Goal: Task Accomplishment & Management: Manage account settings

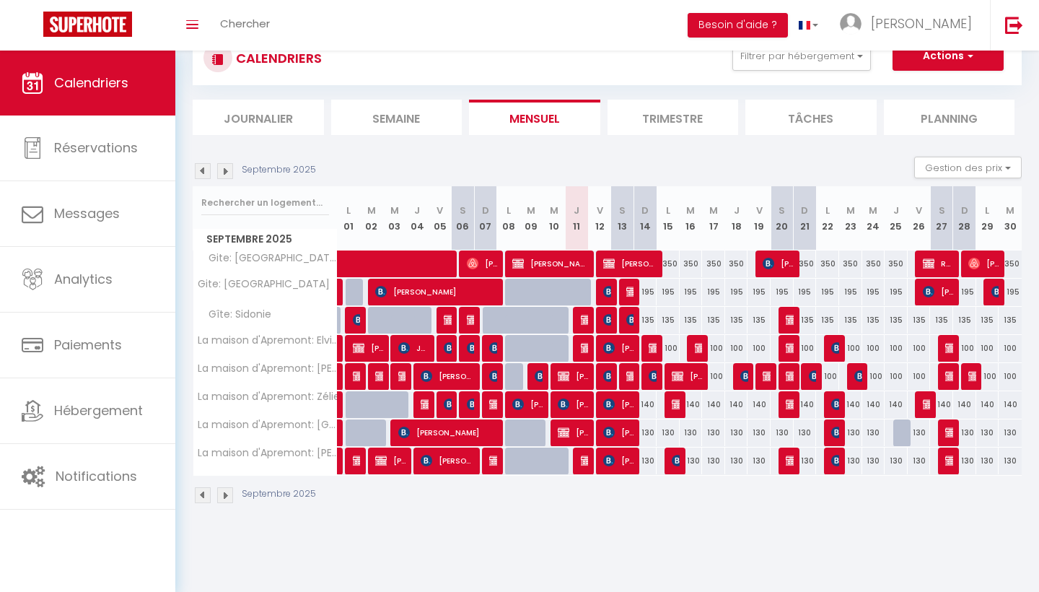
scroll to position [51, 0]
click at [610, 288] on img at bounding box center [609, 292] width 12 height 12
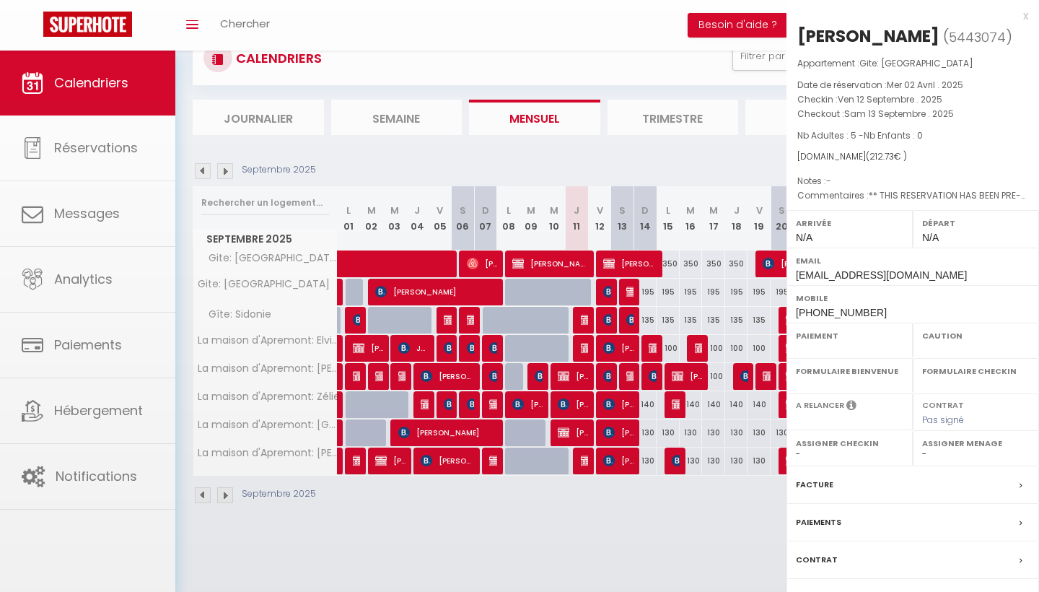
select select "OK"
select select "0"
select select "1"
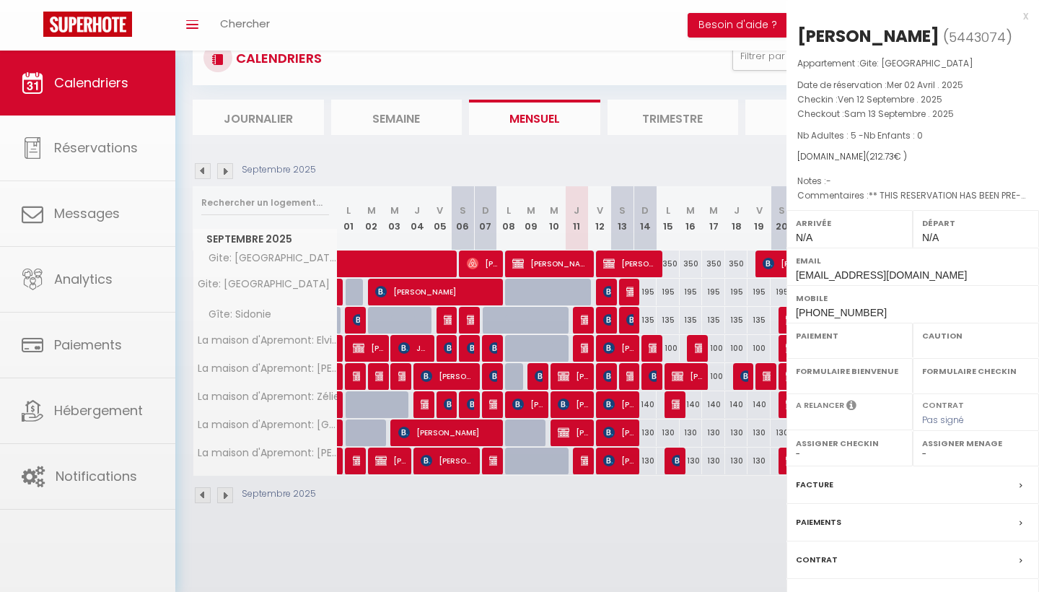
select select
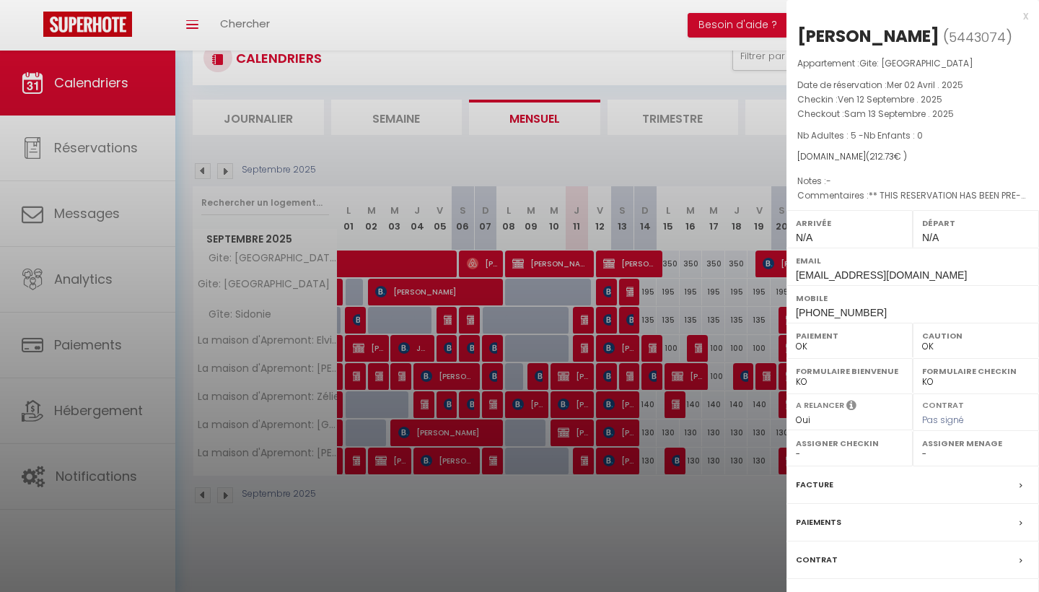
click at [606, 264] on div at bounding box center [519, 296] width 1039 height 592
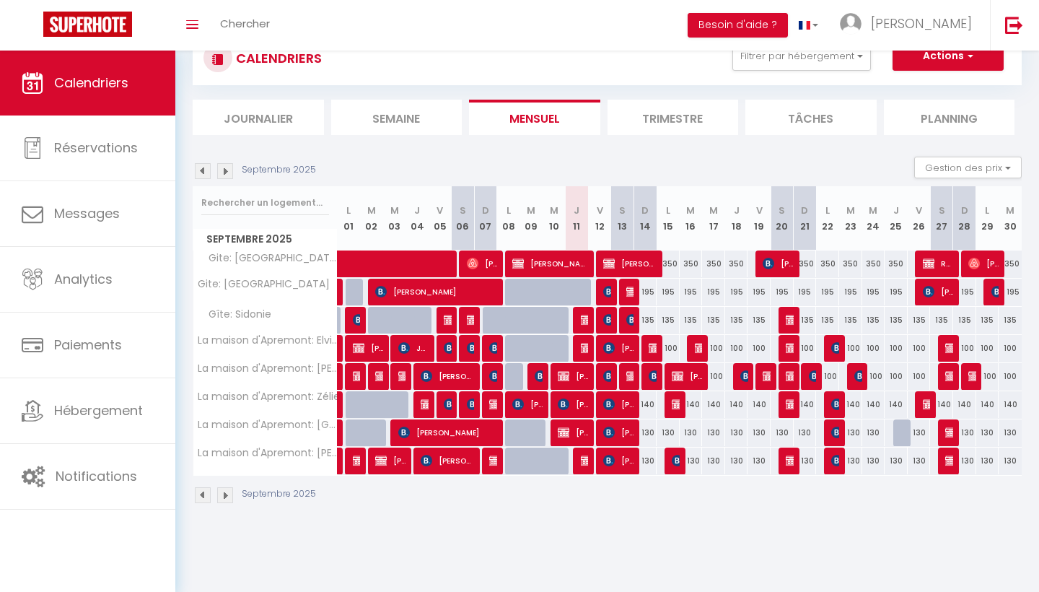
click at [609, 315] on img at bounding box center [609, 320] width 12 height 12
select select "KO"
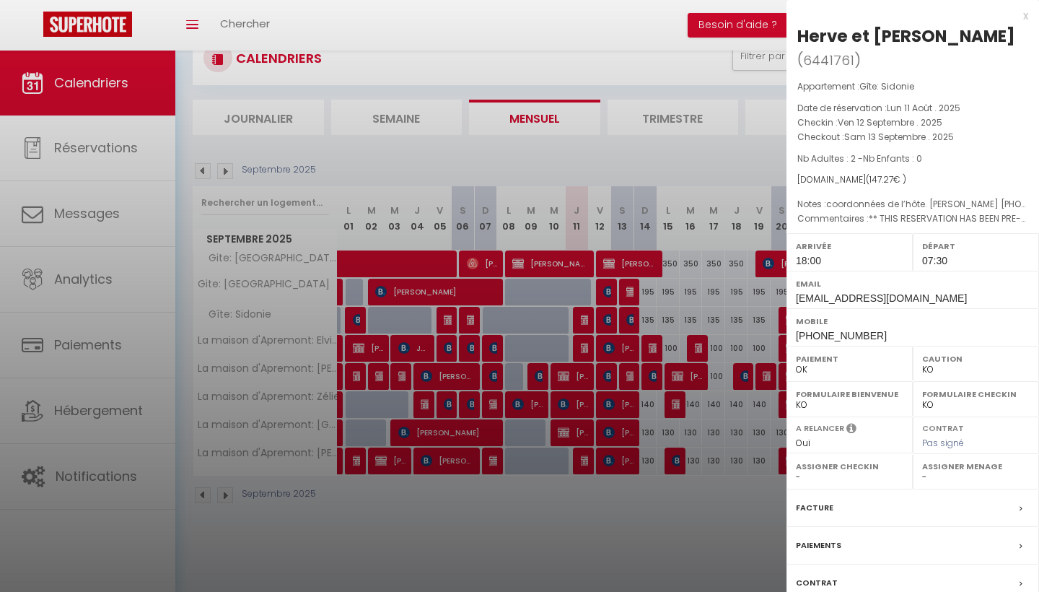
click at [611, 346] on div at bounding box center [519, 296] width 1039 height 592
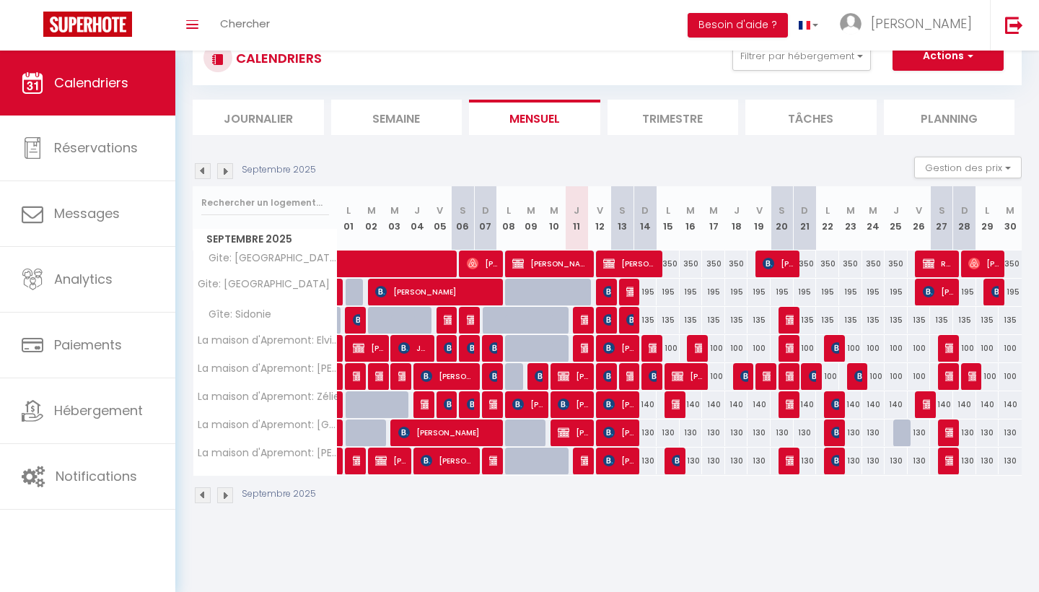
click at [611, 346] on img at bounding box center [609, 348] width 12 height 12
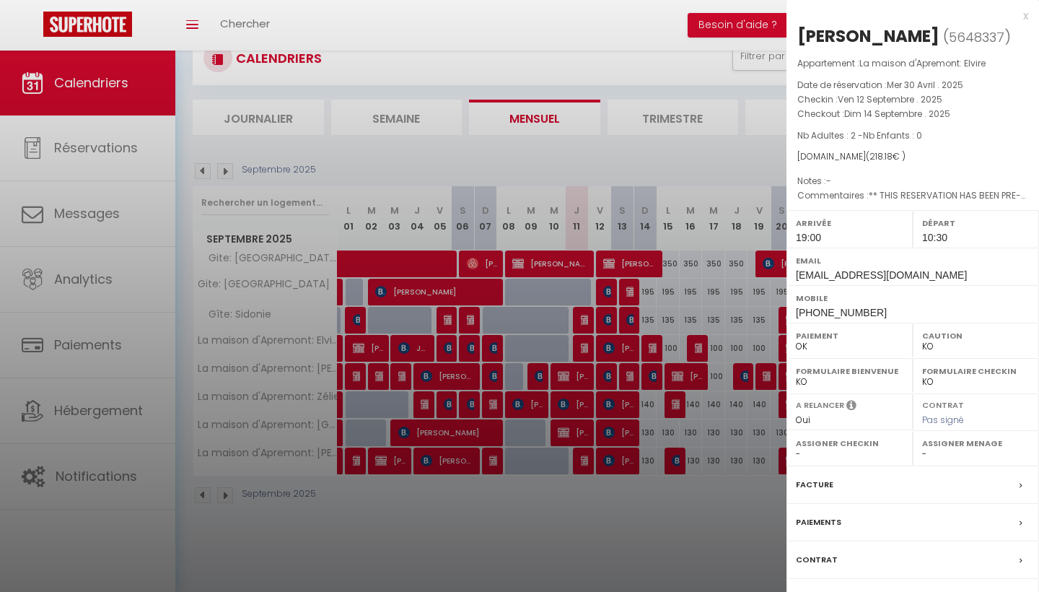
click at [609, 349] on div at bounding box center [519, 296] width 1039 height 592
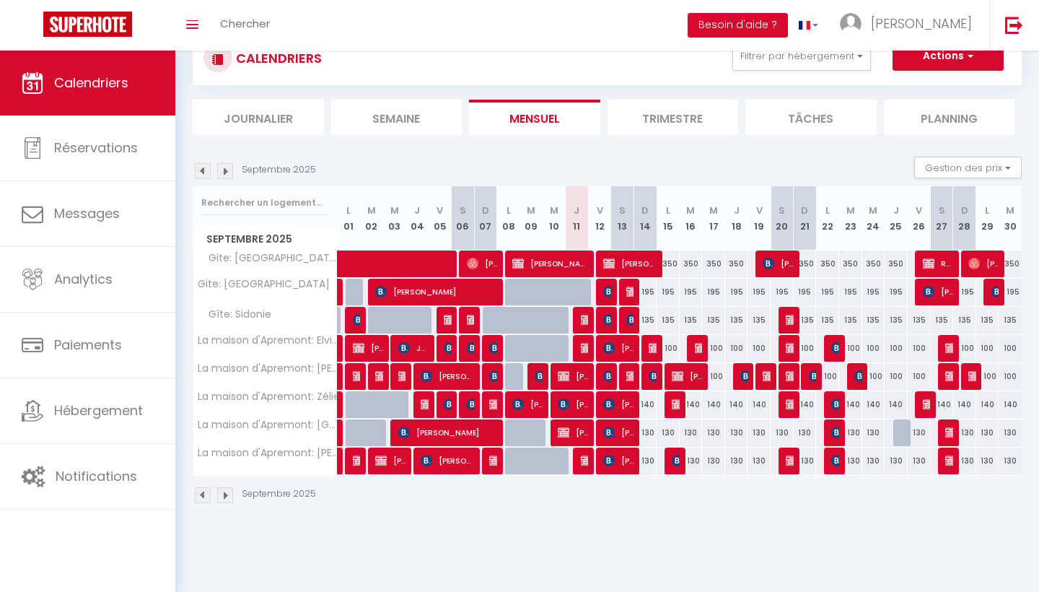
click at [608, 374] on img at bounding box center [609, 376] width 12 height 12
select select "0"
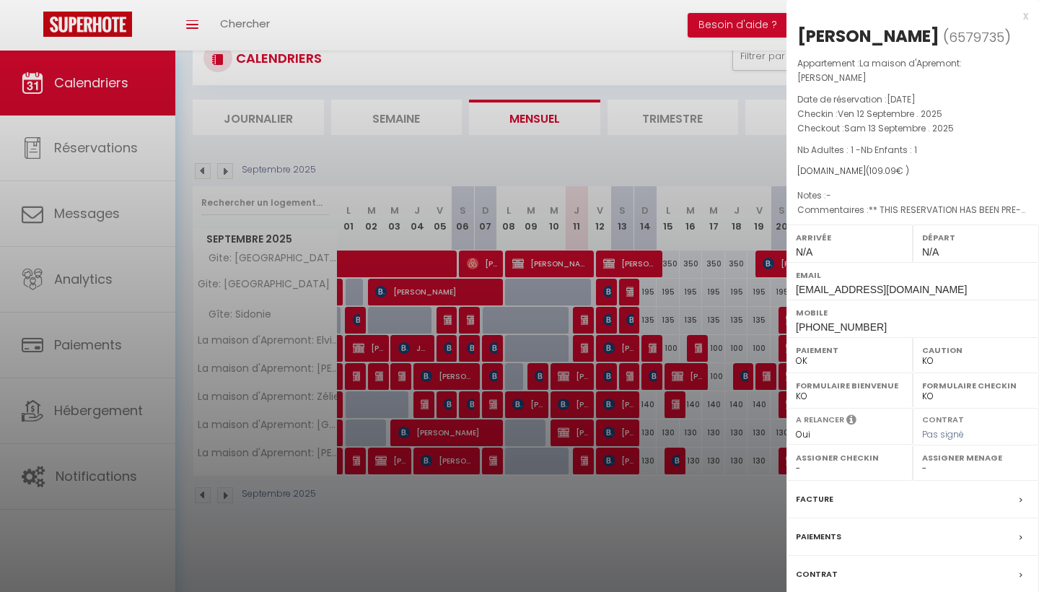
click at [609, 402] on div at bounding box center [519, 296] width 1039 height 592
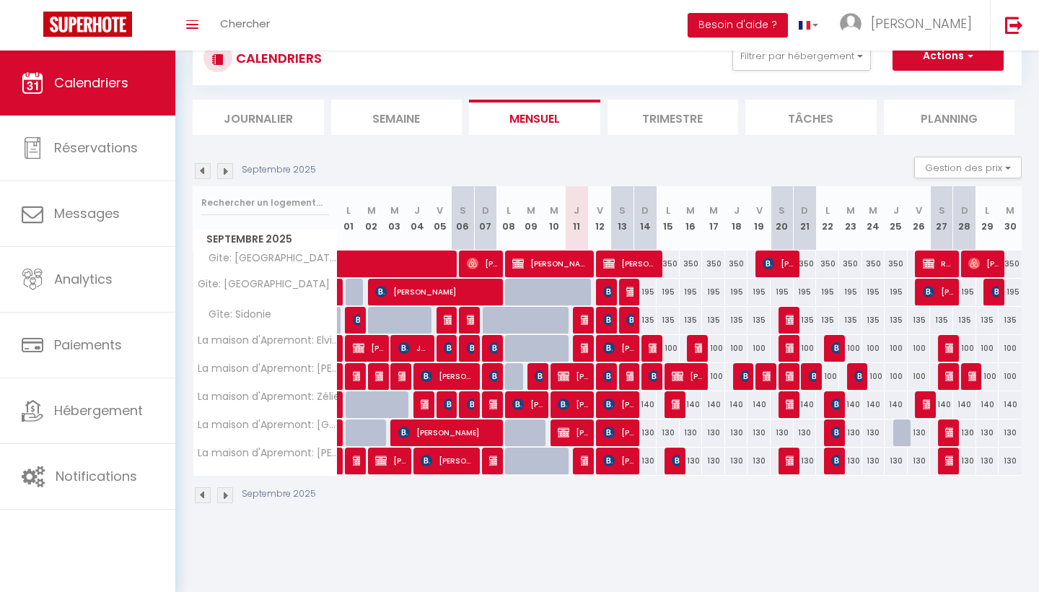
click at [611, 404] on img at bounding box center [609, 404] width 12 height 12
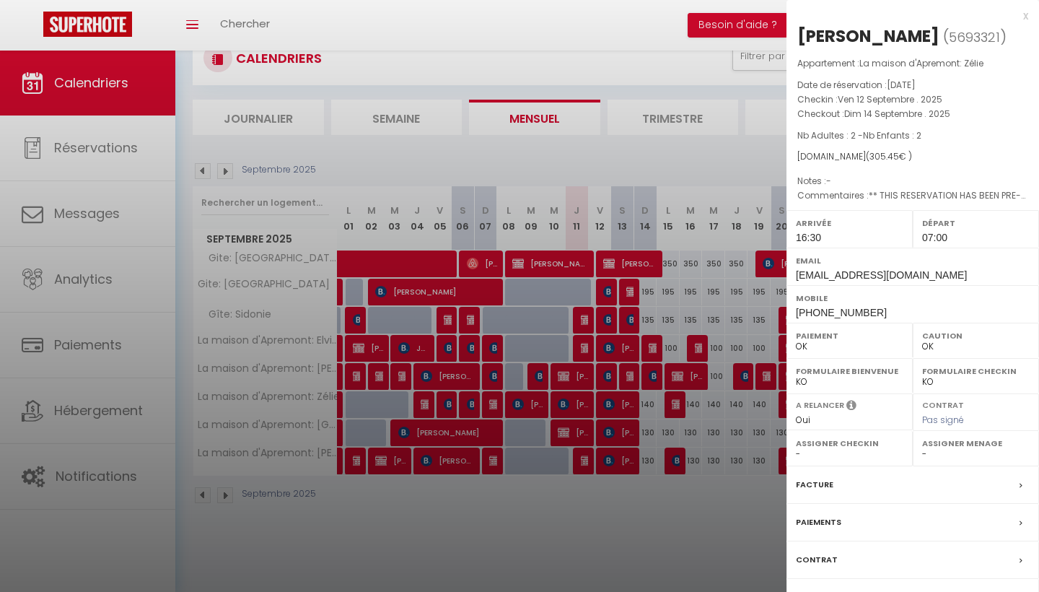
click at [616, 427] on div at bounding box center [519, 296] width 1039 height 592
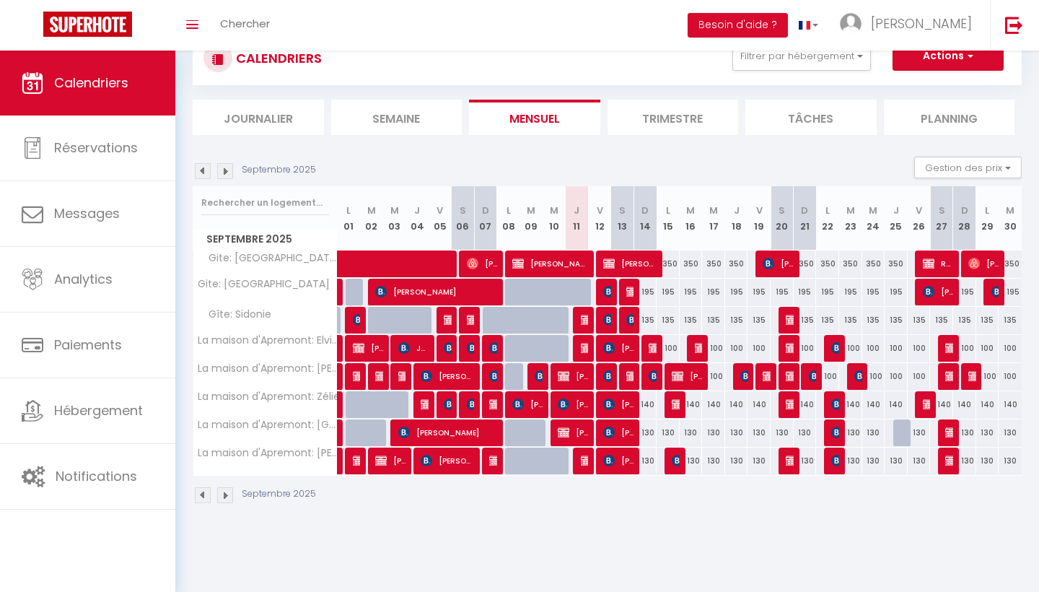
click at [609, 432] on img at bounding box center [609, 433] width 12 height 12
select select "KO"
select select "0"
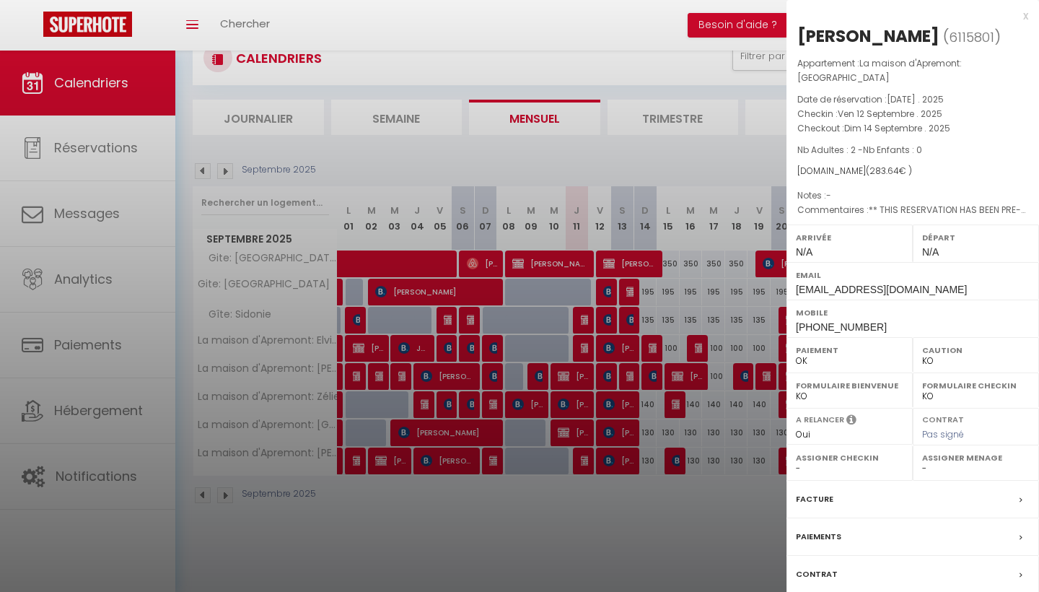
click at [622, 465] on div at bounding box center [519, 296] width 1039 height 592
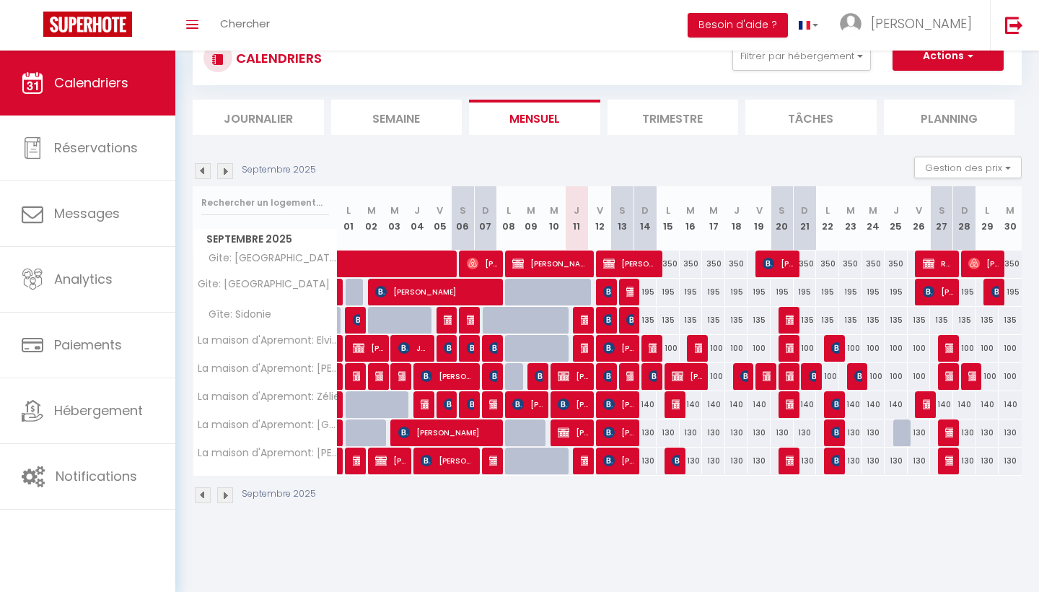
click at [619, 461] on span "[PERSON_NAME]" at bounding box center [618, 460] width 31 height 27
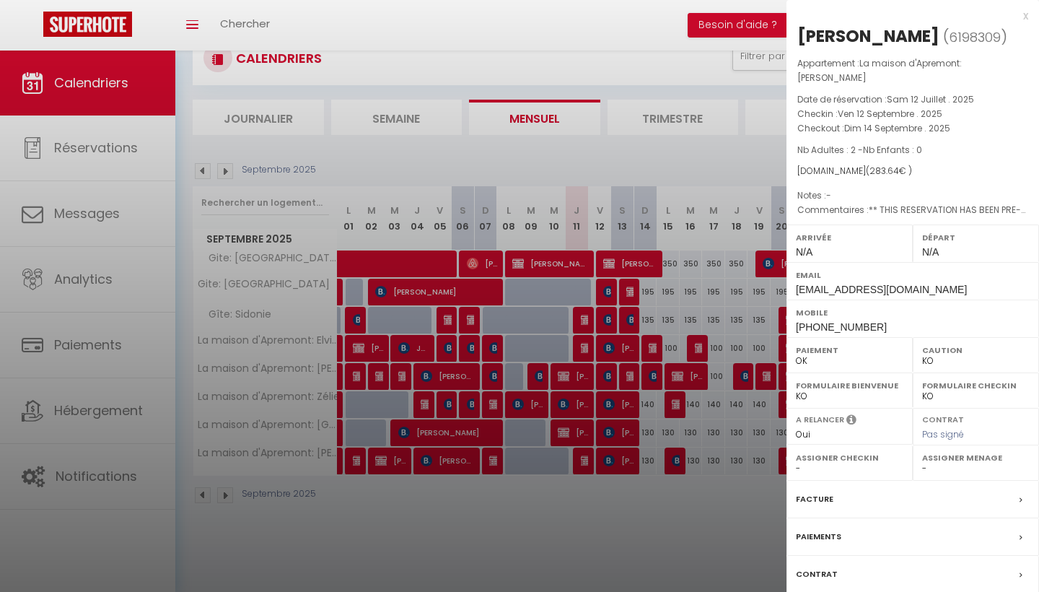
click at [611, 291] on div at bounding box center [519, 296] width 1039 height 592
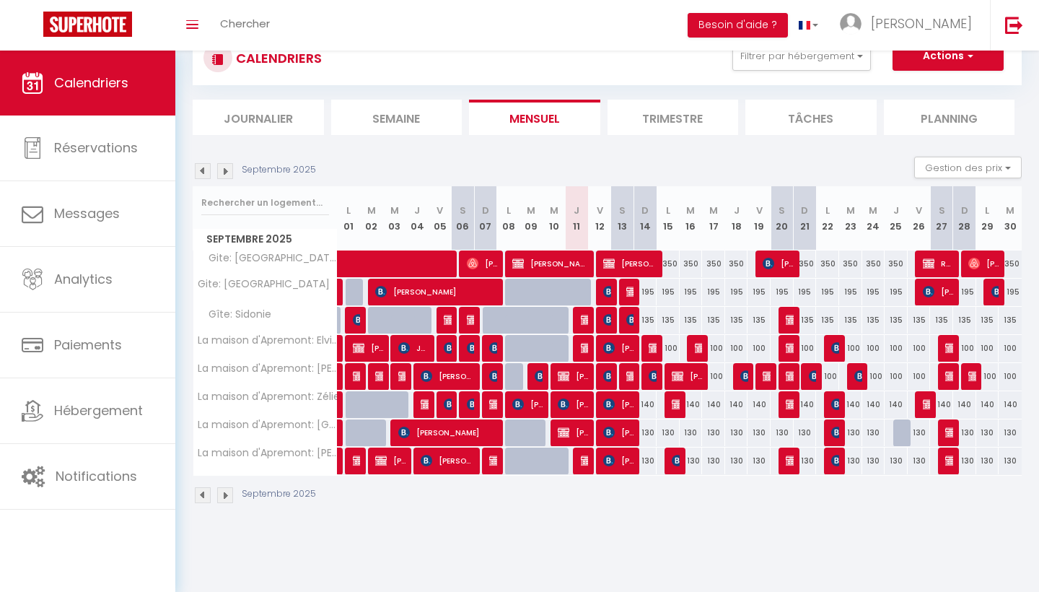
click at [609, 296] on img at bounding box center [609, 292] width 12 height 12
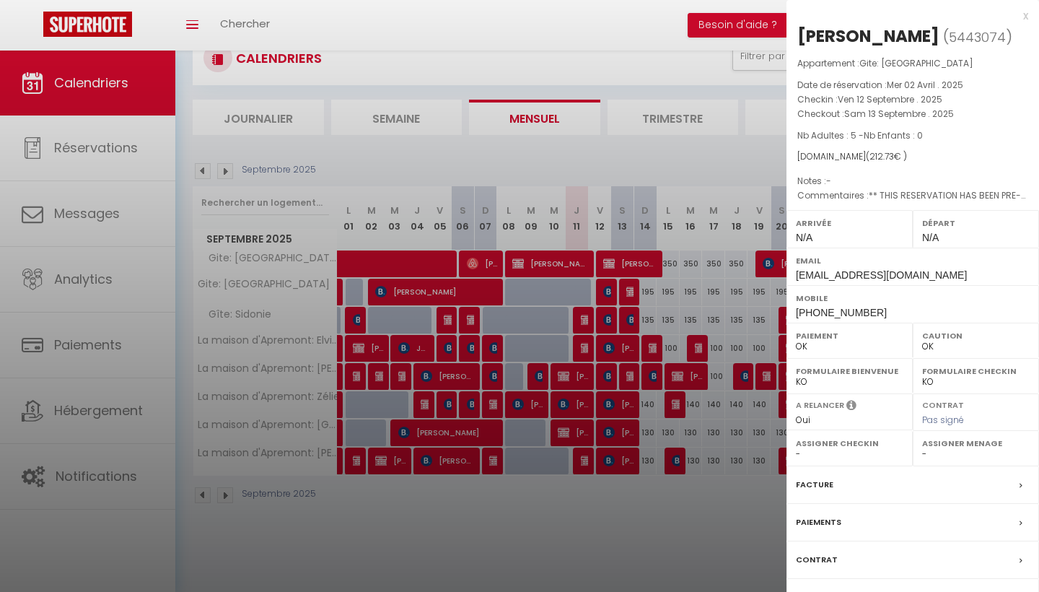
click at [603, 322] on div at bounding box center [519, 296] width 1039 height 592
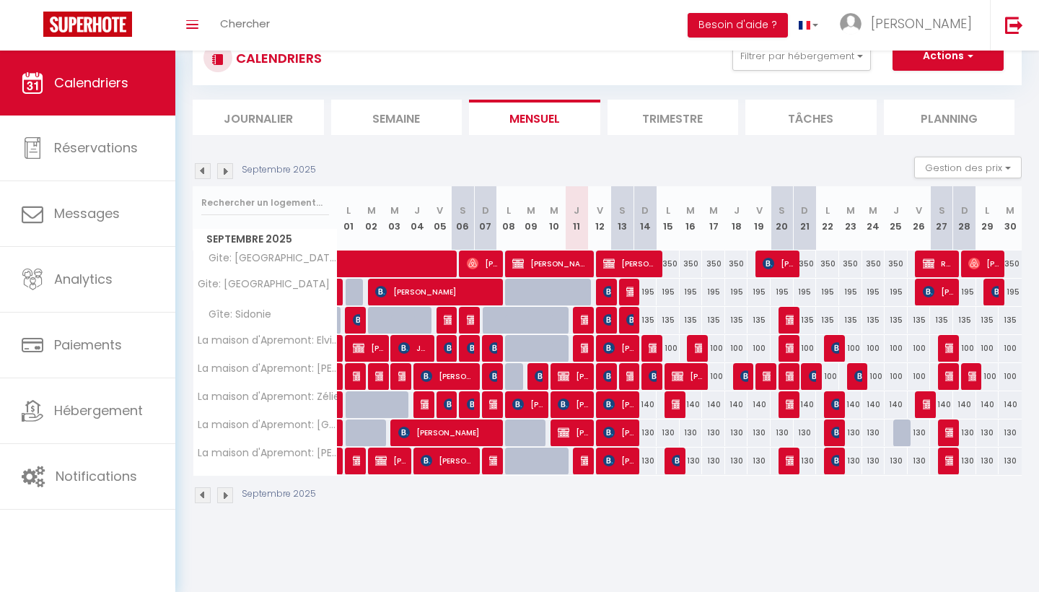
click at [607, 320] on img at bounding box center [609, 320] width 12 height 12
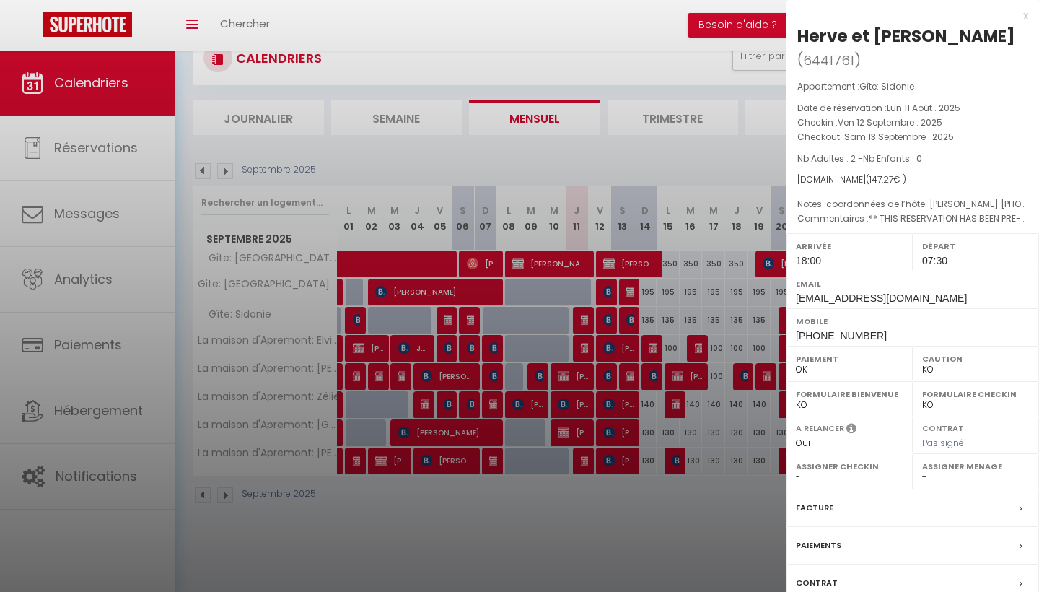
click at [611, 321] on div at bounding box center [519, 296] width 1039 height 592
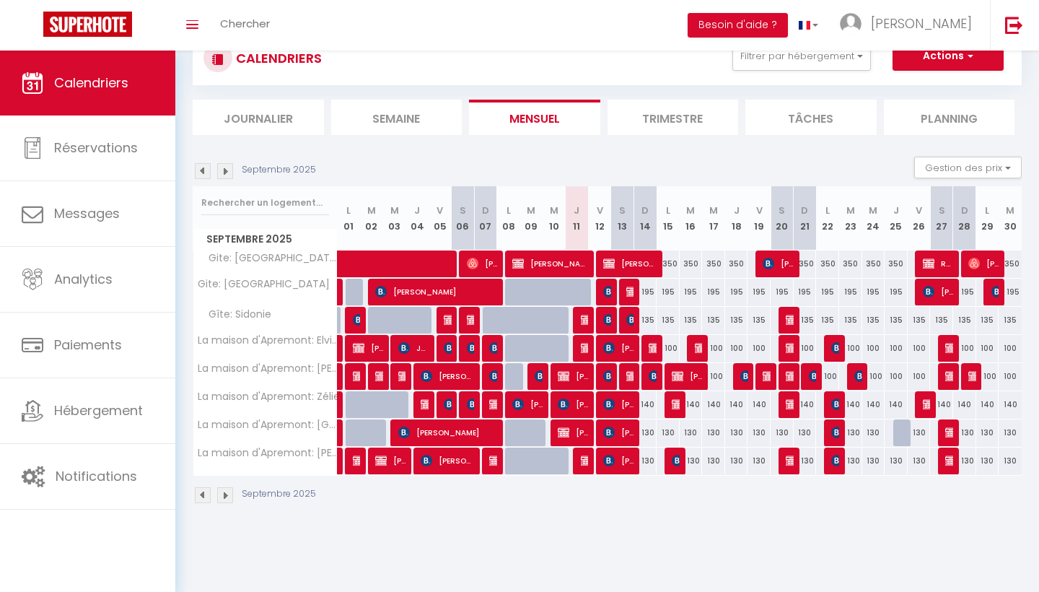
click at [610, 292] on img at bounding box center [609, 292] width 12 height 12
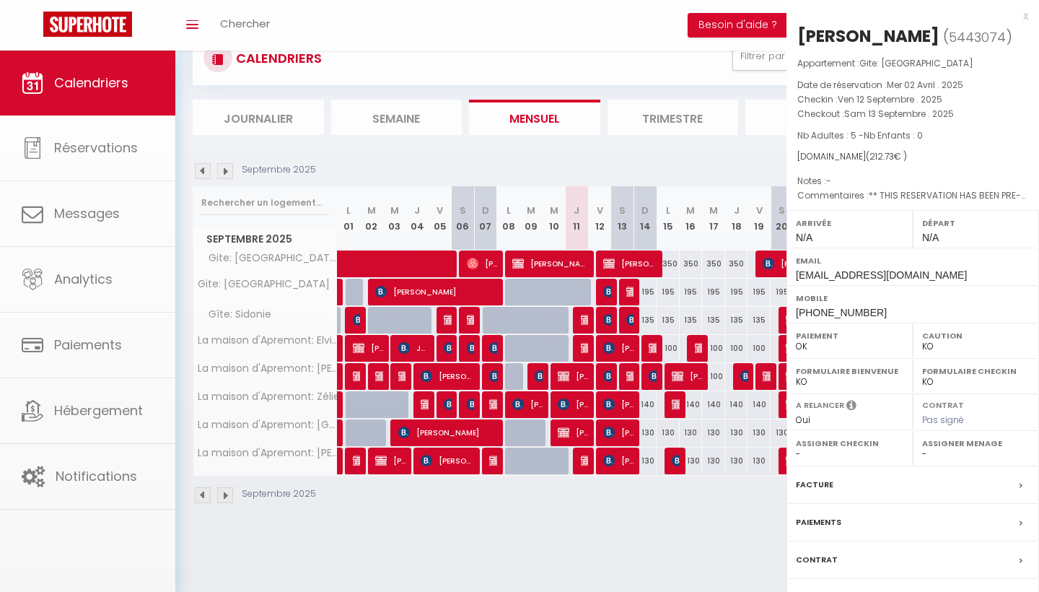
select select "OK"
select select "0"
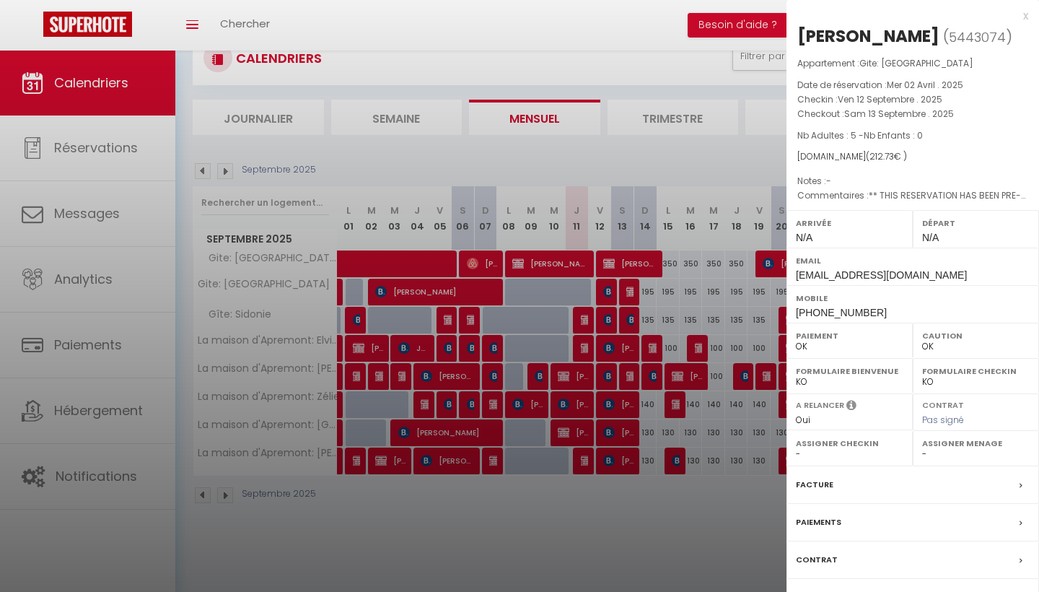
click at [610, 292] on div at bounding box center [519, 296] width 1039 height 592
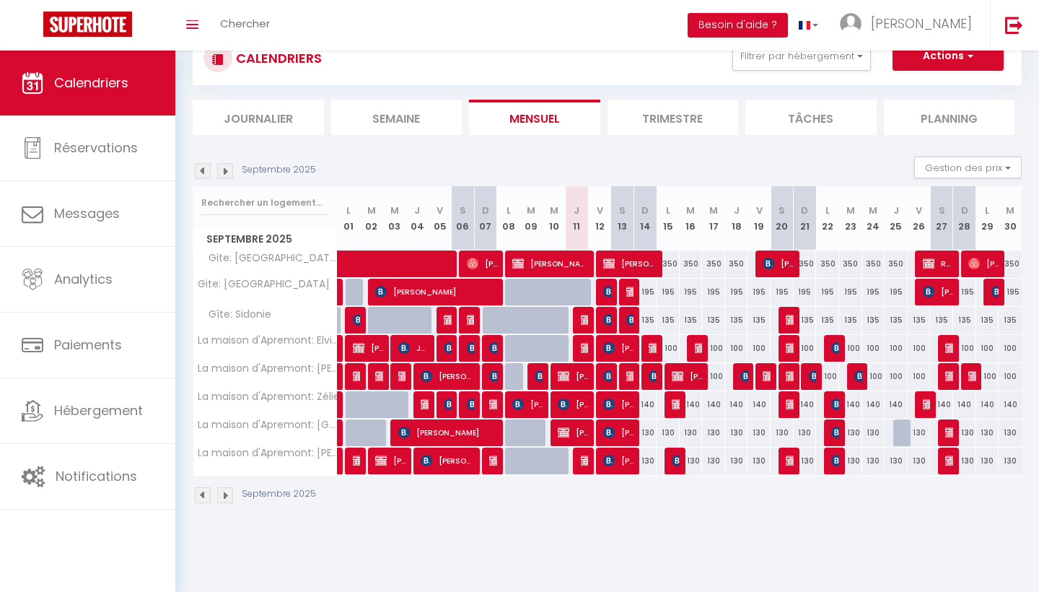
click at [625, 376] on div at bounding box center [630, 376] width 23 height 27
click at [632, 375] on img at bounding box center [633, 376] width 12 height 12
select select "KO"
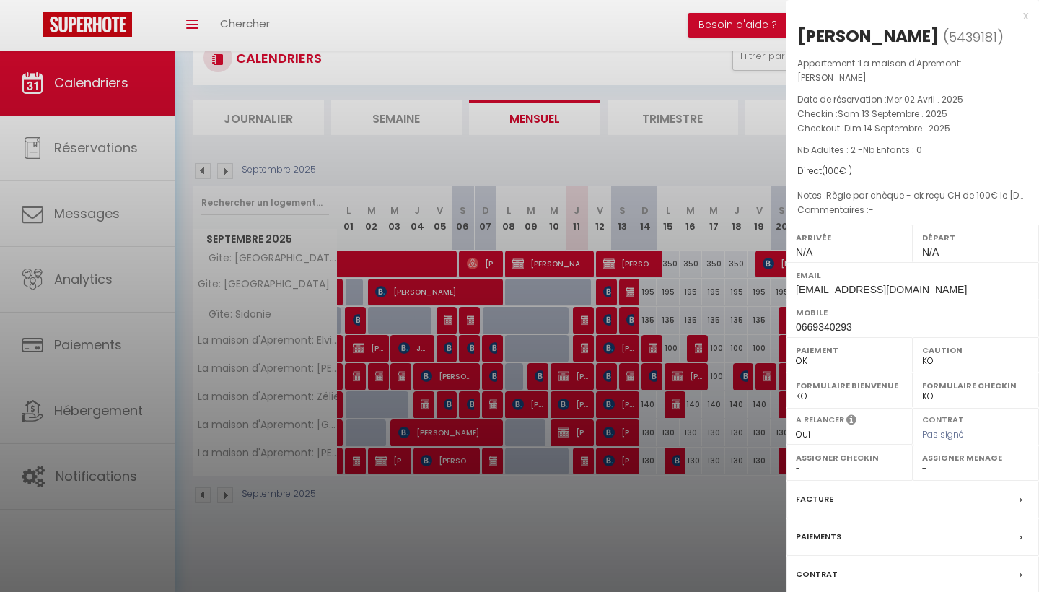
click at [616, 396] on div at bounding box center [519, 296] width 1039 height 592
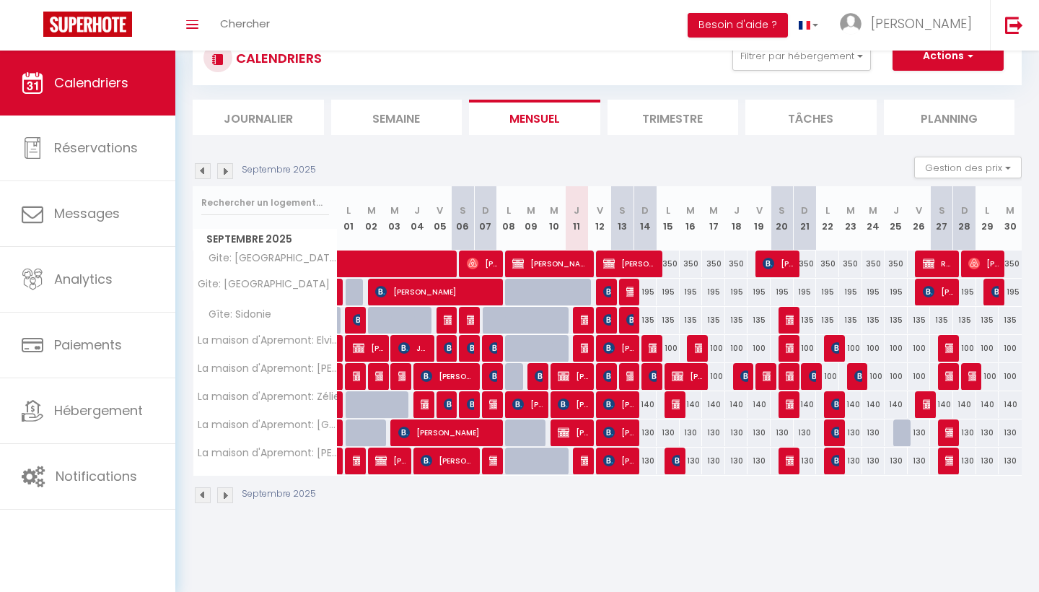
click at [629, 321] on img at bounding box center [633, 320] width 12 height 12
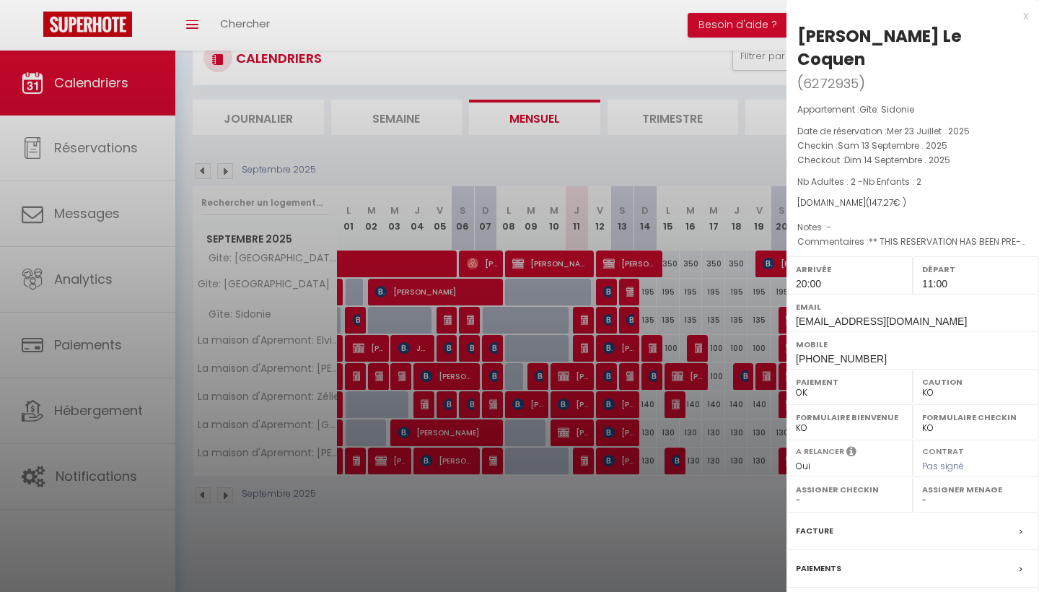
click at [639, 295] on div at bounding box center [519, 296] width 1039 height 592
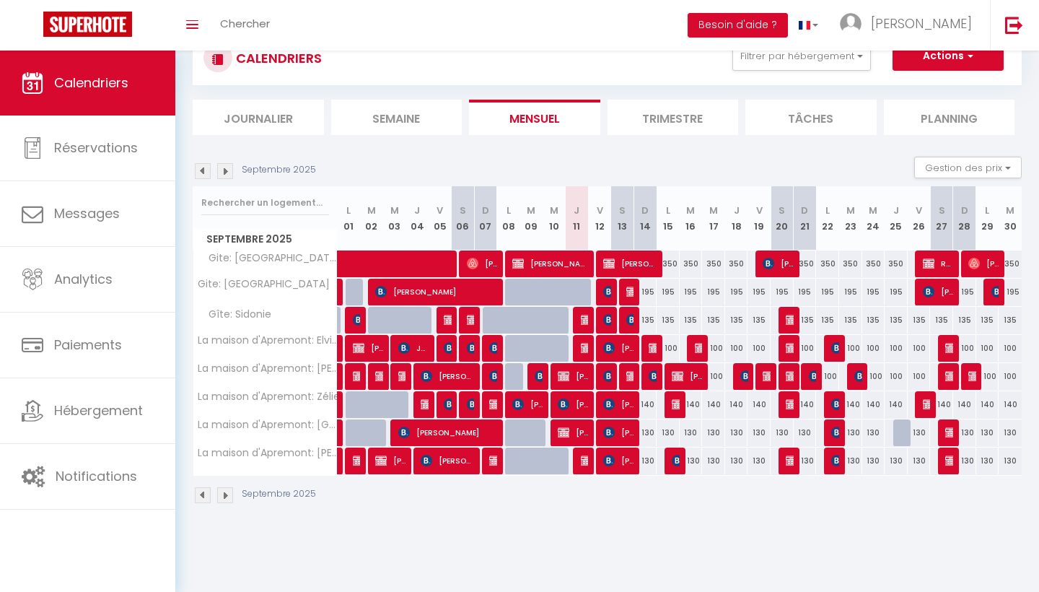
click at [640, 295] on div "195" at bounding box center [645, 292] width 23 height 27
type input "195"
type input "Dim 14 Septembre 2025"
type input "Lun 15 Septembre 2025"
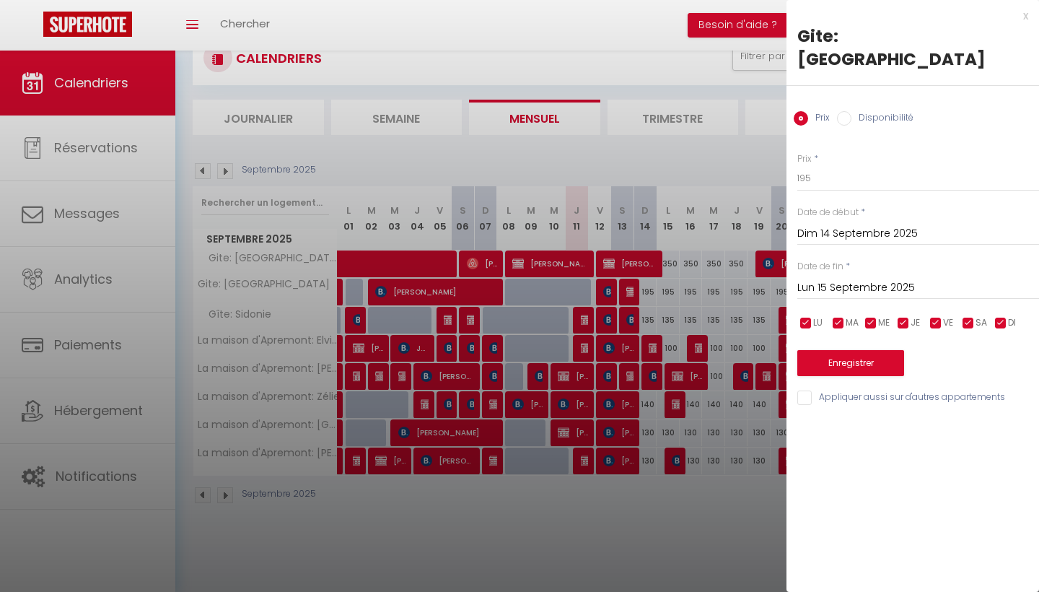
click at [632, 297] on div at bounding box center [519, 296] width 1039 height 592
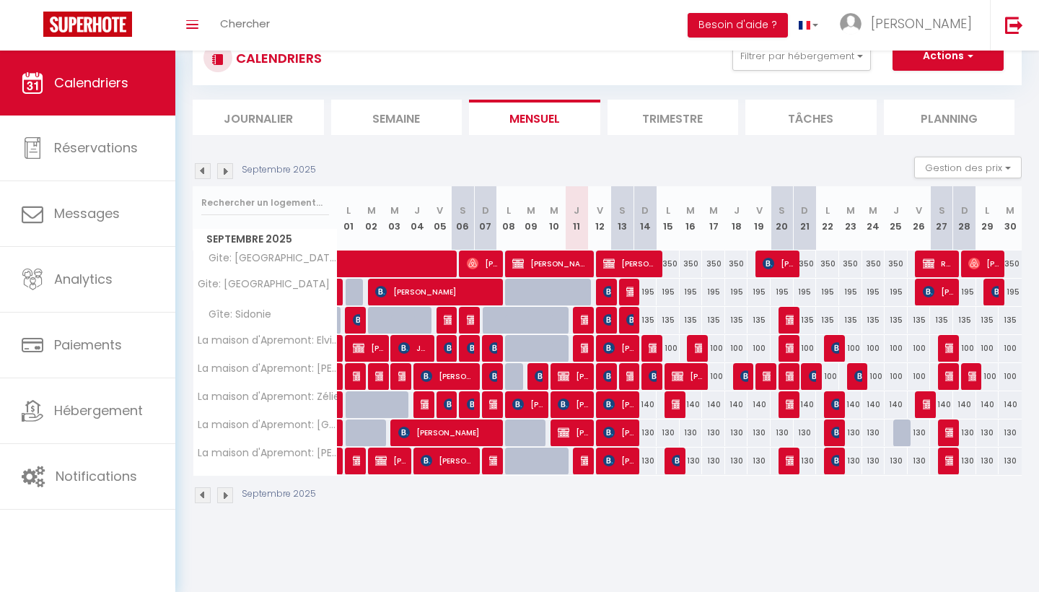
click at [632, 288] on img at bounding box center [633, 292] width 12 height 12
select select "0"
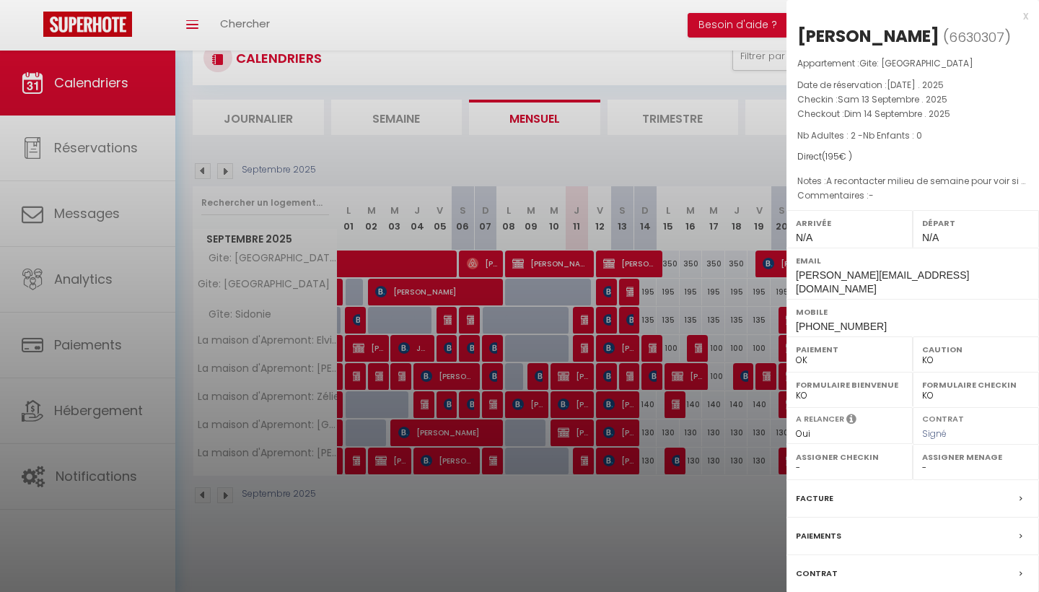
click at [627, 309] on div at bounding box center [519, 296] width 1039 height 592
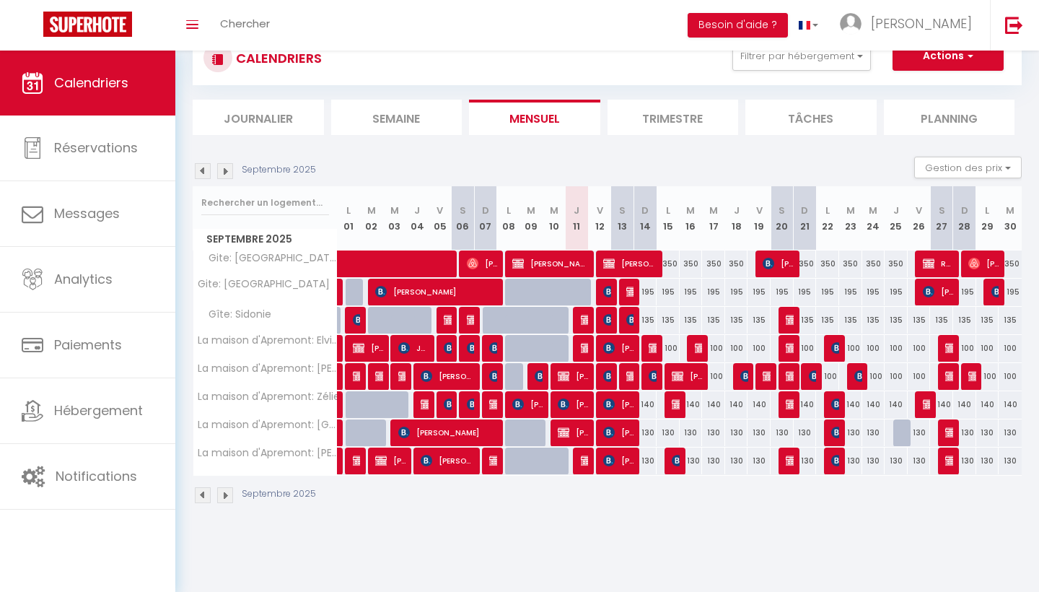
click at [628, 315] on img at bounding box center [633, 320] width 12 height 12
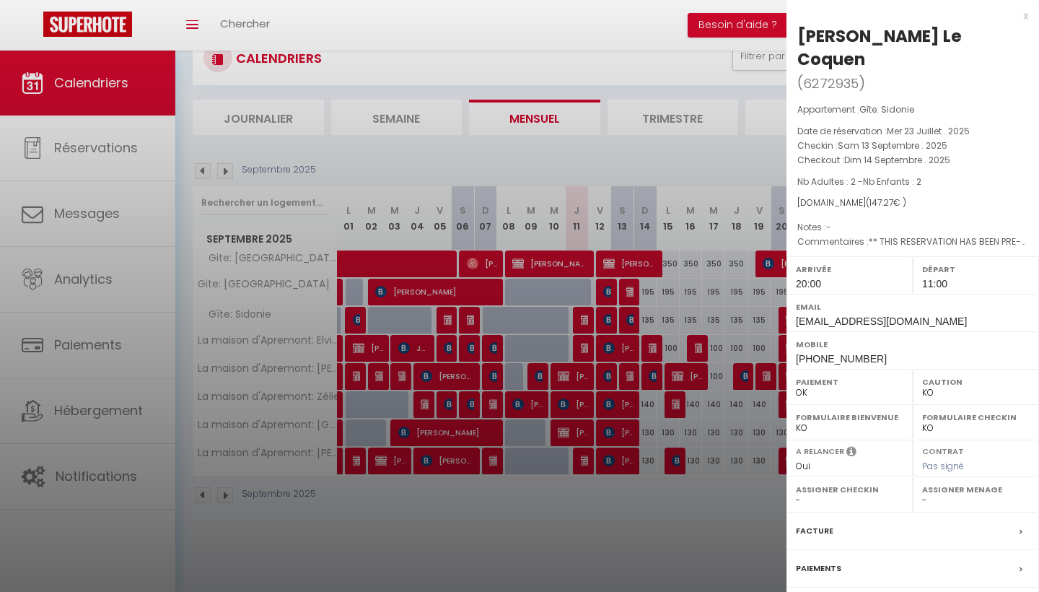
click at [629, 315] on div at bounding box center [519, 296] width 1039 height 592
